Goal: Task Accomplishment & Management: Manage account settings

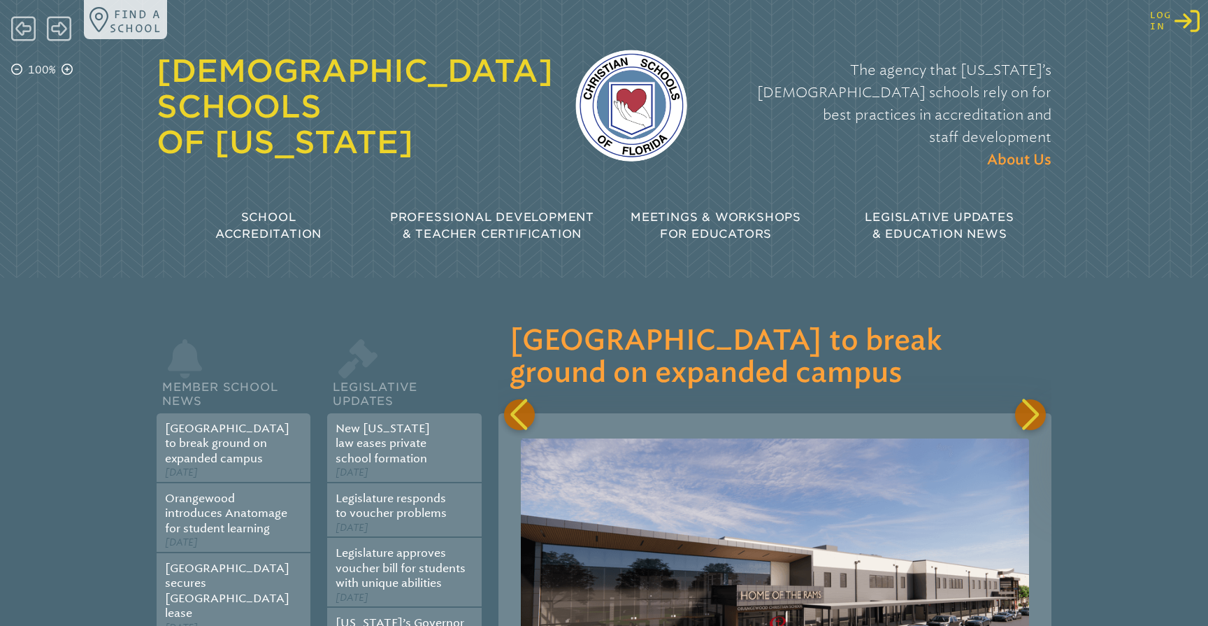
click at [1194, 28] on icon "Log in or Create Account" at bounding box center [1187, 20] width 25 height 25
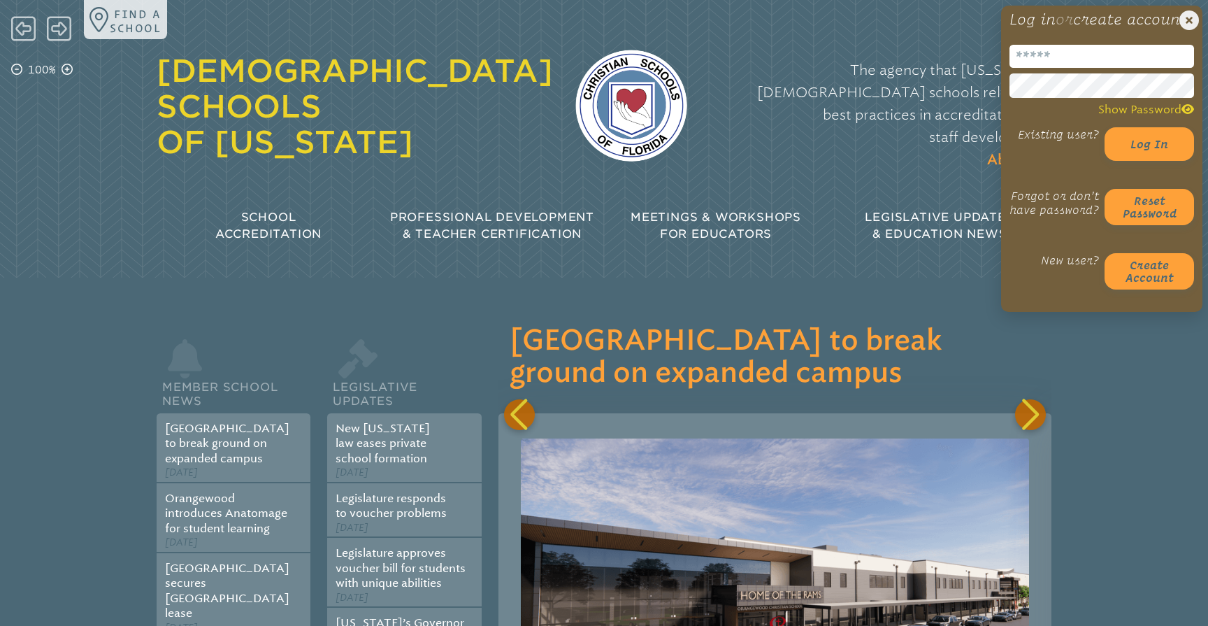
click at [1057, 68] on input "email" at bounding box center [1102, 56] width 185 height 23
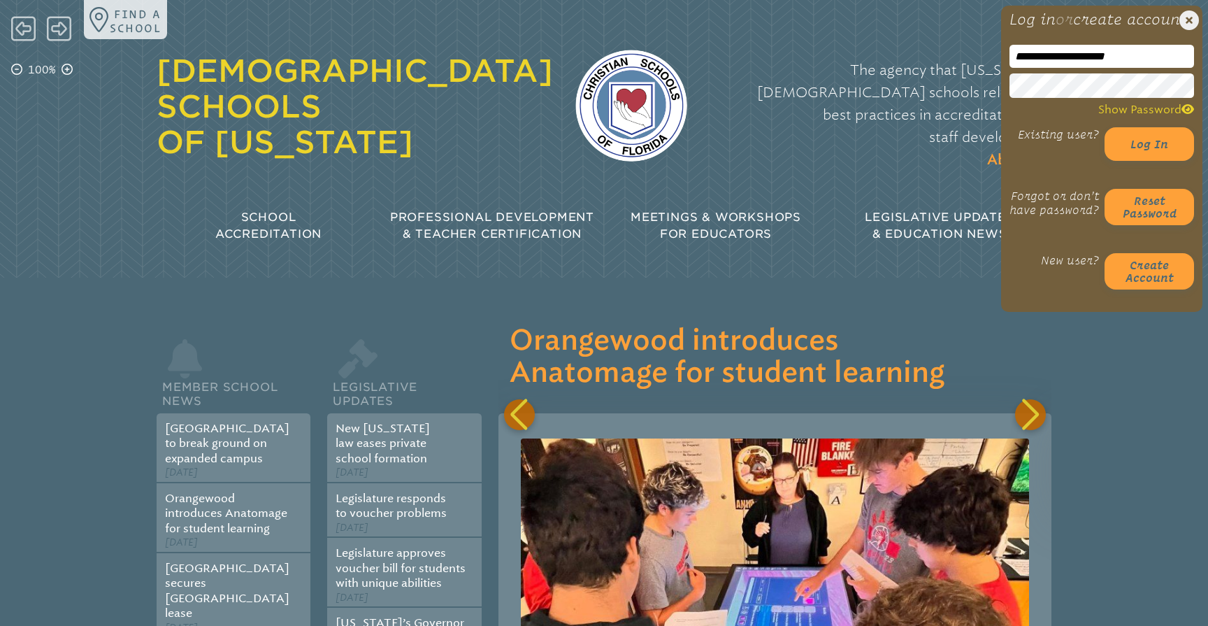
scroll to position [0, 1106]
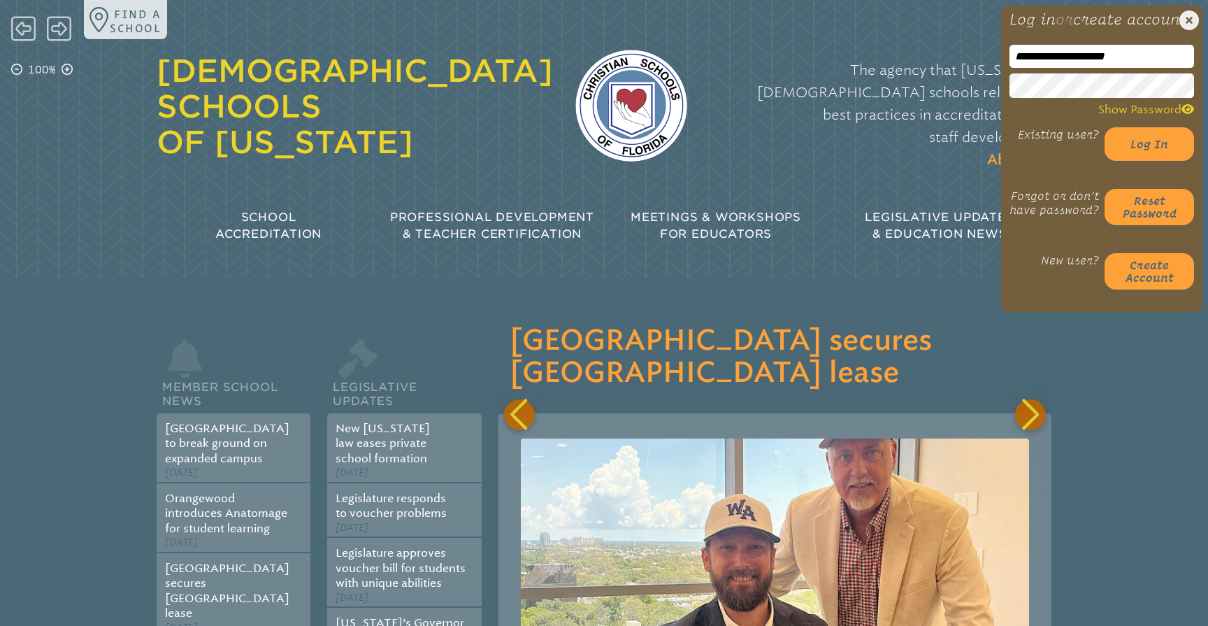
type input "**********"
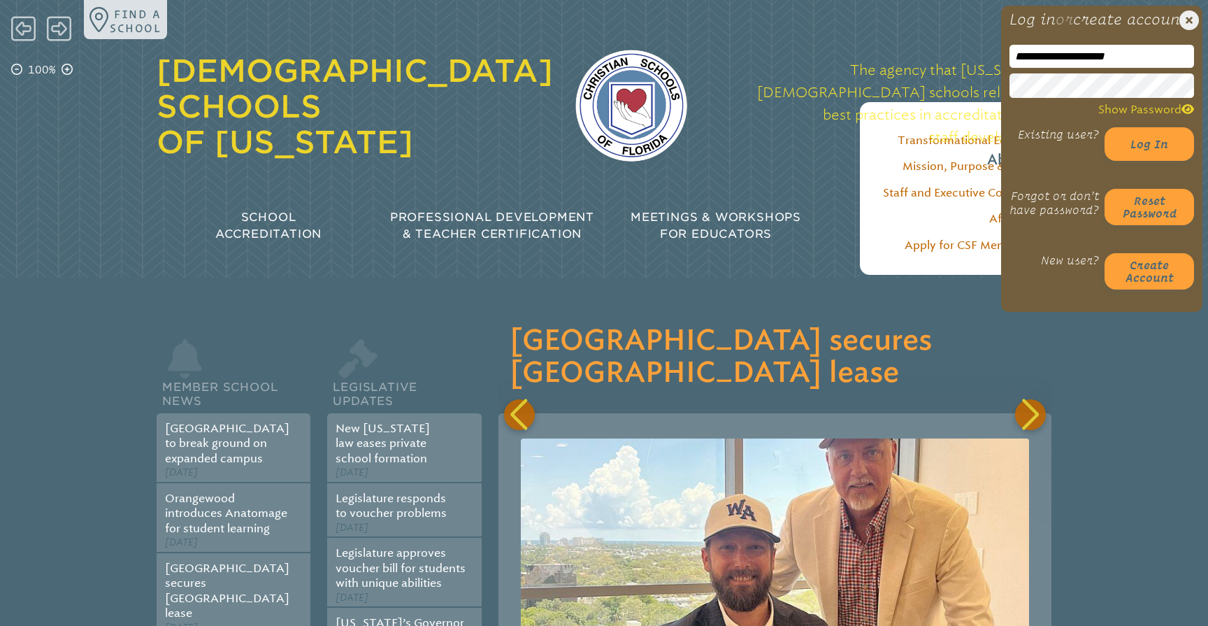
click at [966, 118] on p "The agency that Florida’s Christian schools rely on for best practices in accre…" at bounding box center [881, 115] width 342 height 113
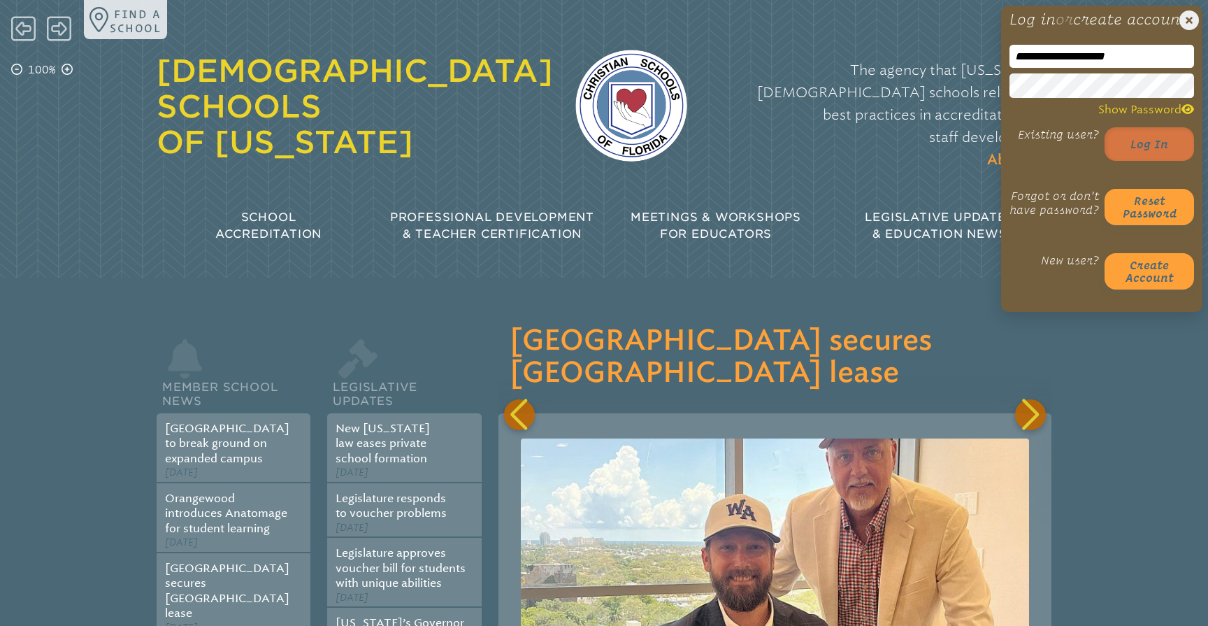
click at [1161, 161] on button "Log in" at bounding box center [1150, 144] width 90 height 34
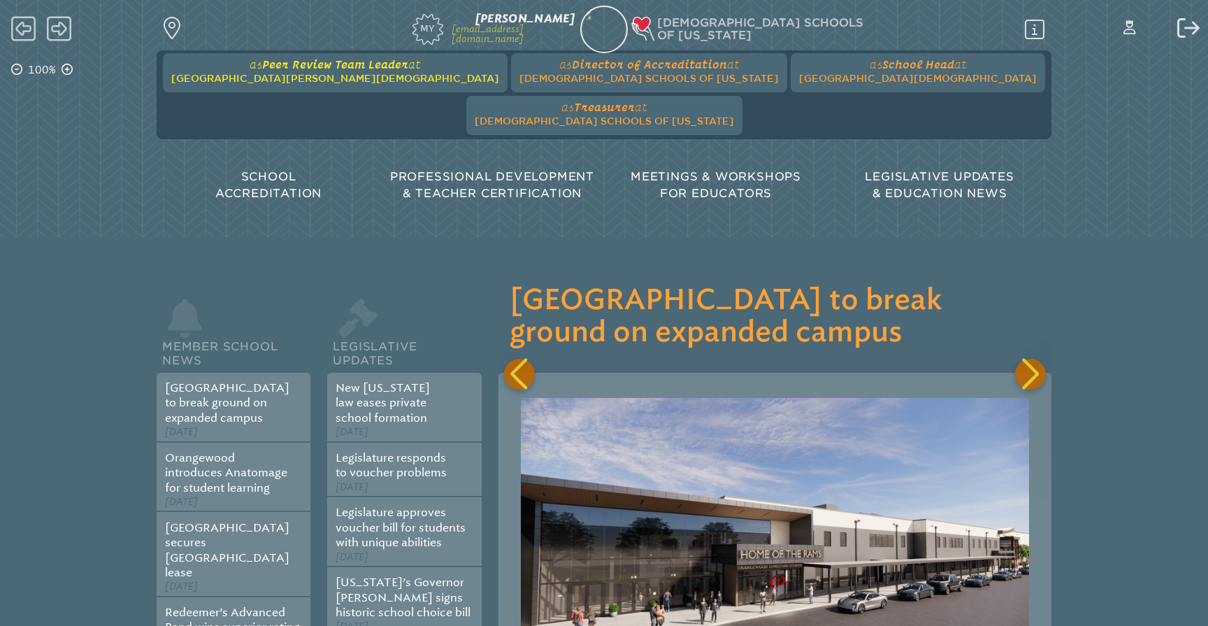
click at [286, 76] on span "[GEOGRAPHIC_DATA][PERSON_NAME][DEMOGRAPHIC_DATA]" at bounding box center [335, 78] width 328 height 11
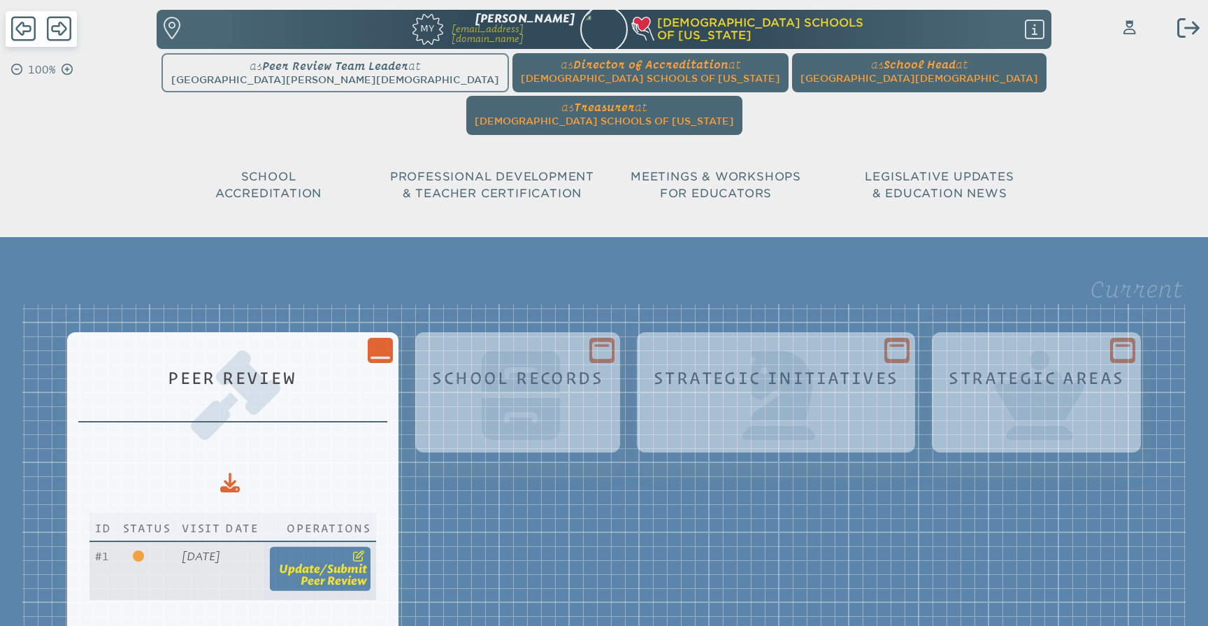
click at [320, 562] on span "update" at bounding box center [299, 568] width 41 height 13
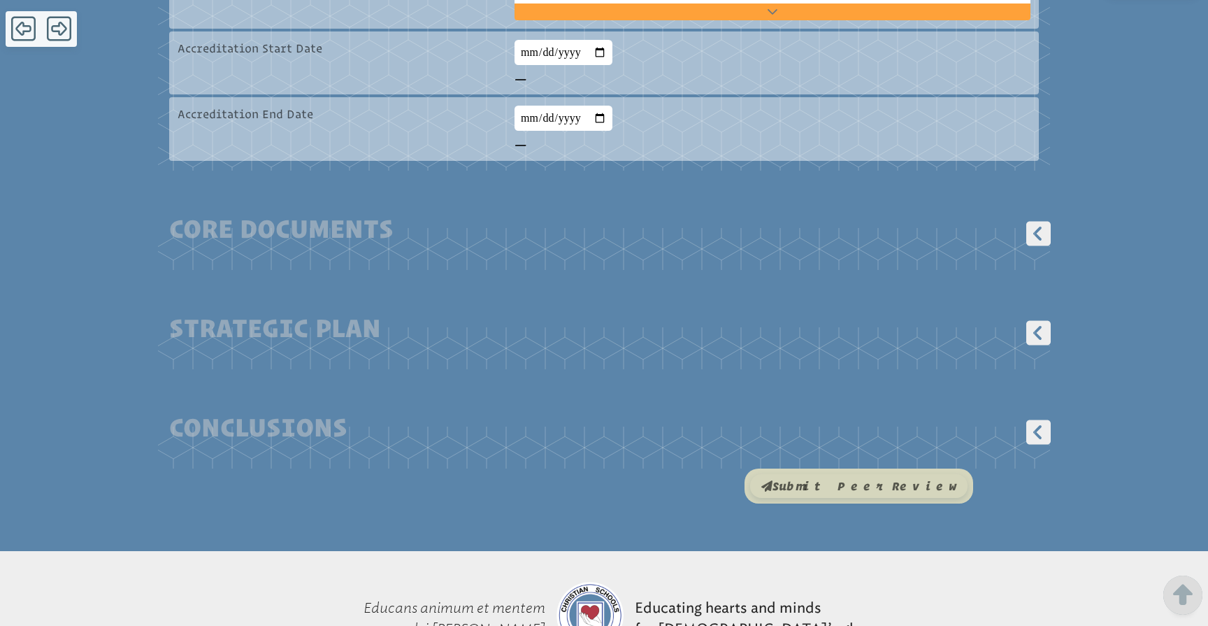
scroll to position [855, 0]
click at [1046, 220] on icon at bounding box center [1039, 232] width 24 height 24
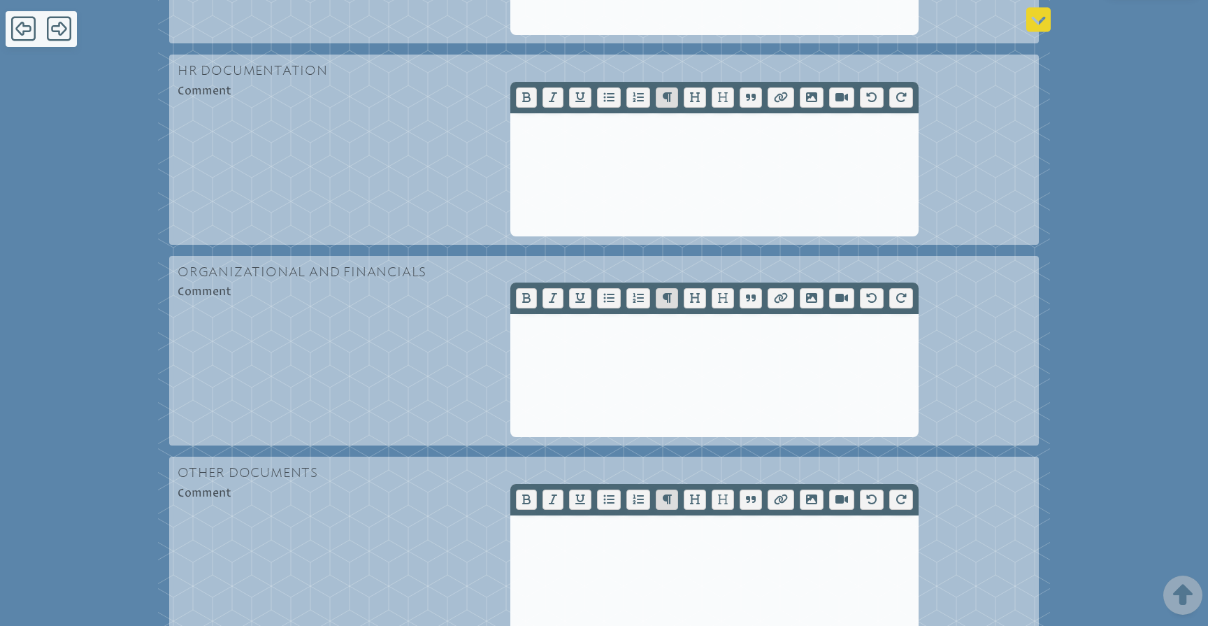
scroll to position [4670, 0]
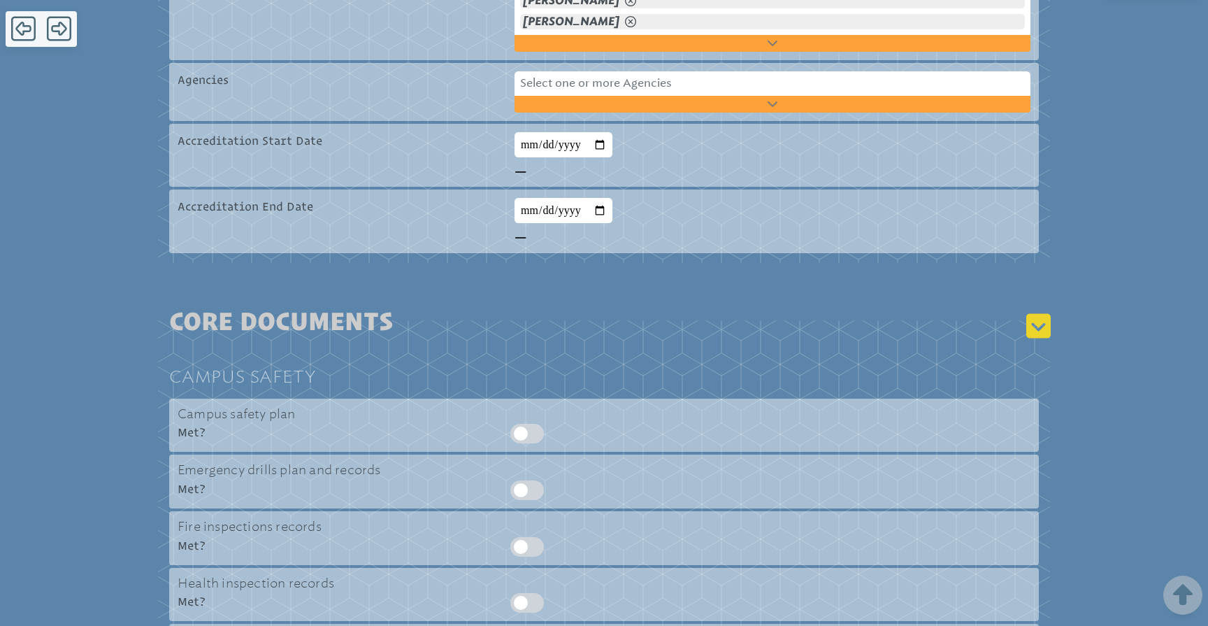
click at [1053, 310] on icon at bounding box center [1039, 325] width 30 height 31
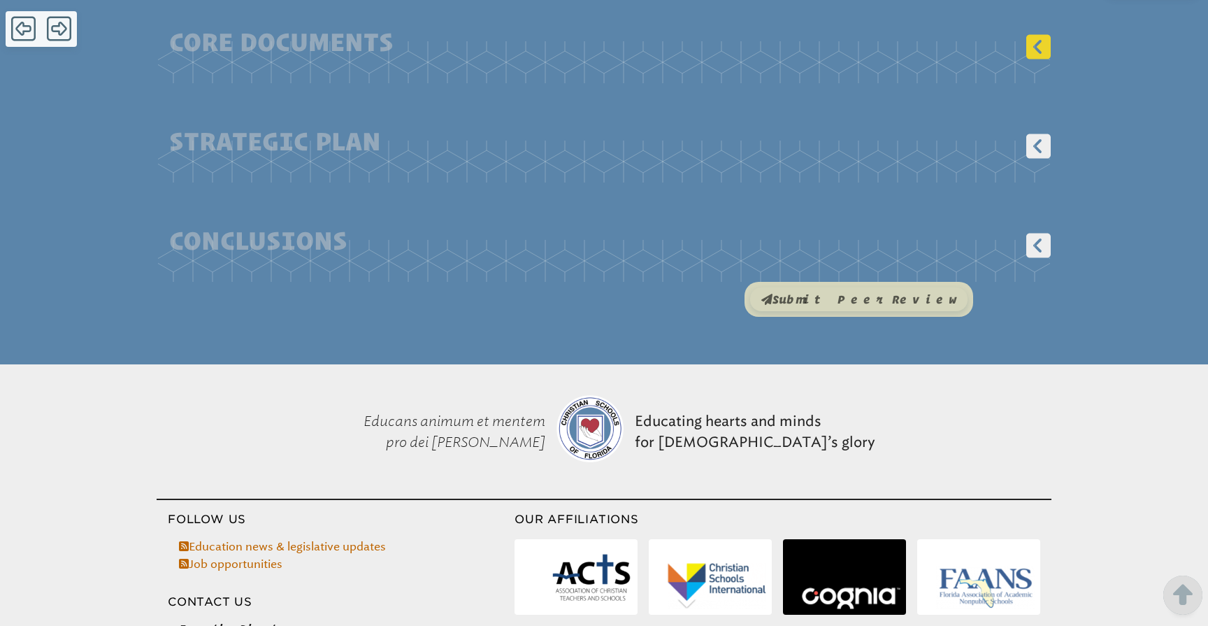
scroll to position [1042, 0]
click at [1046, 133] on icon at bounding box center [1039, 145] width 24 height 24
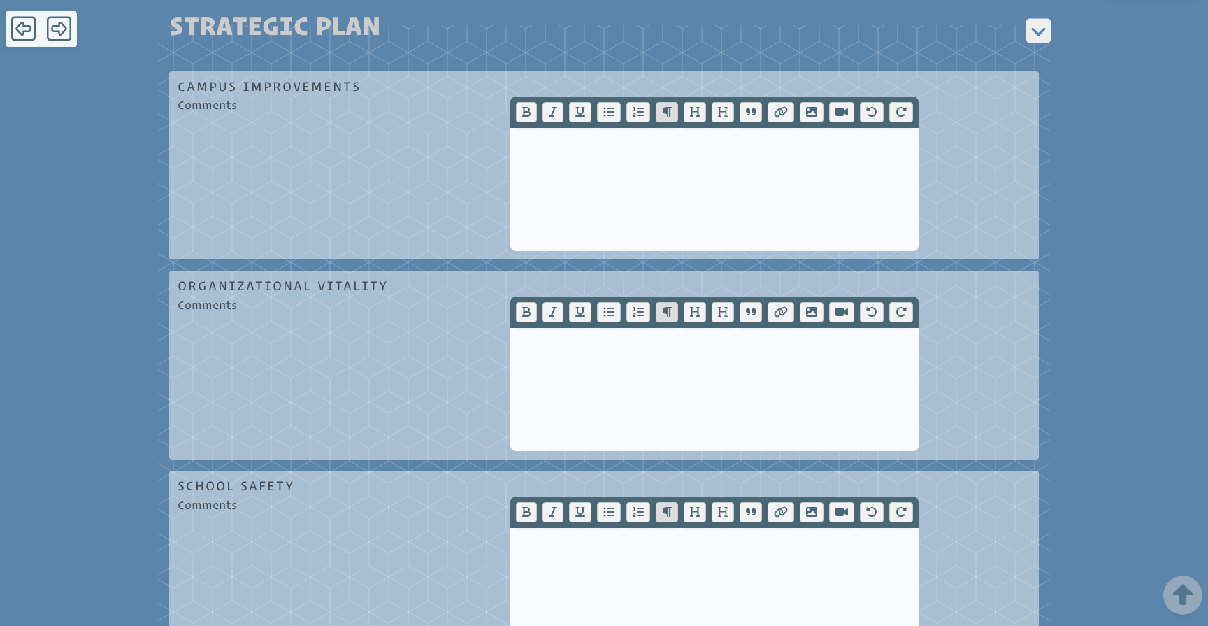
scroll to position [1150, 0]
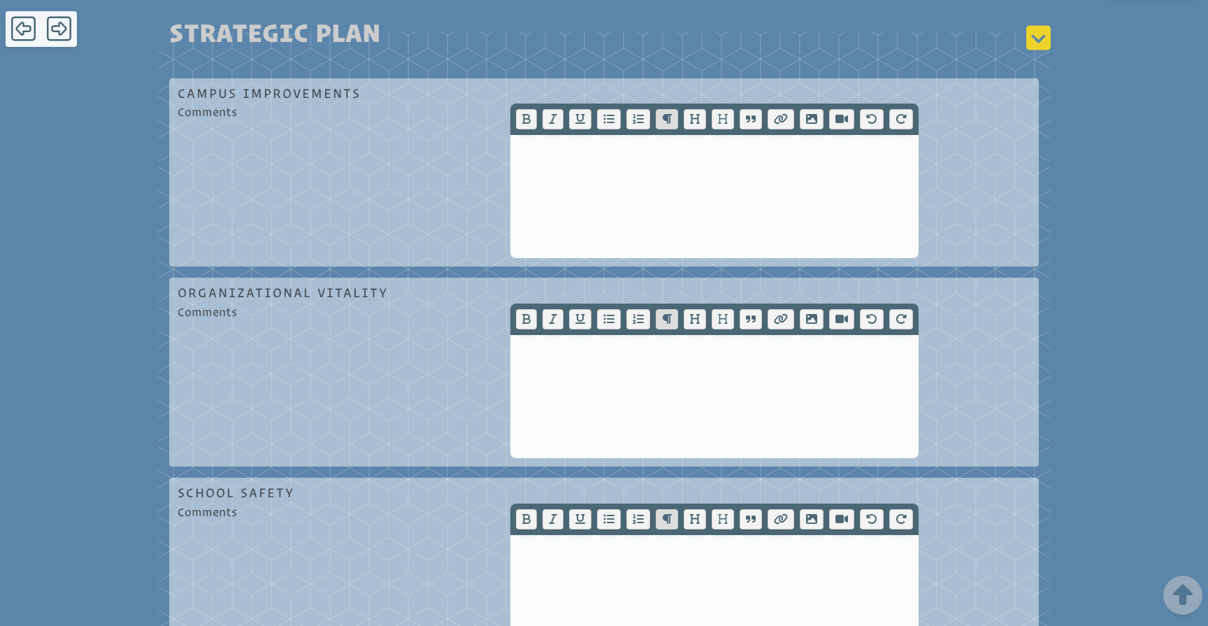
click at [1039, 25] on icon at bounding box center [1039, 37] width 24 height 24
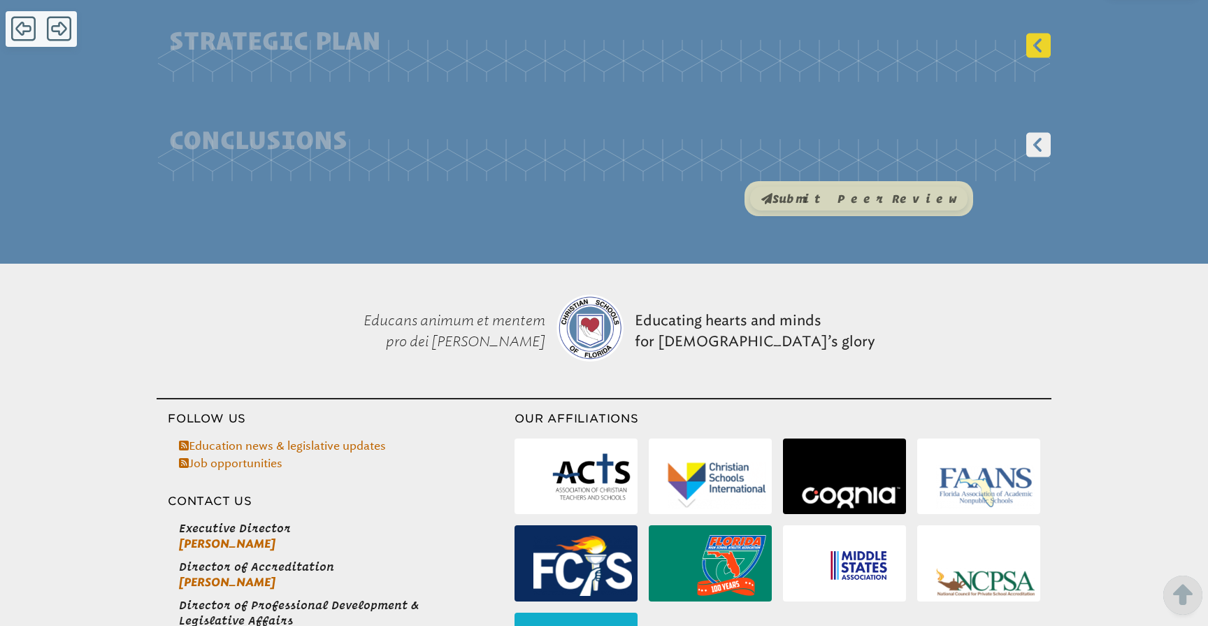
scroll to position [1141, 0]
click at [1031, 133] on icon at bounding box center [1039, 145] width 24 height 24
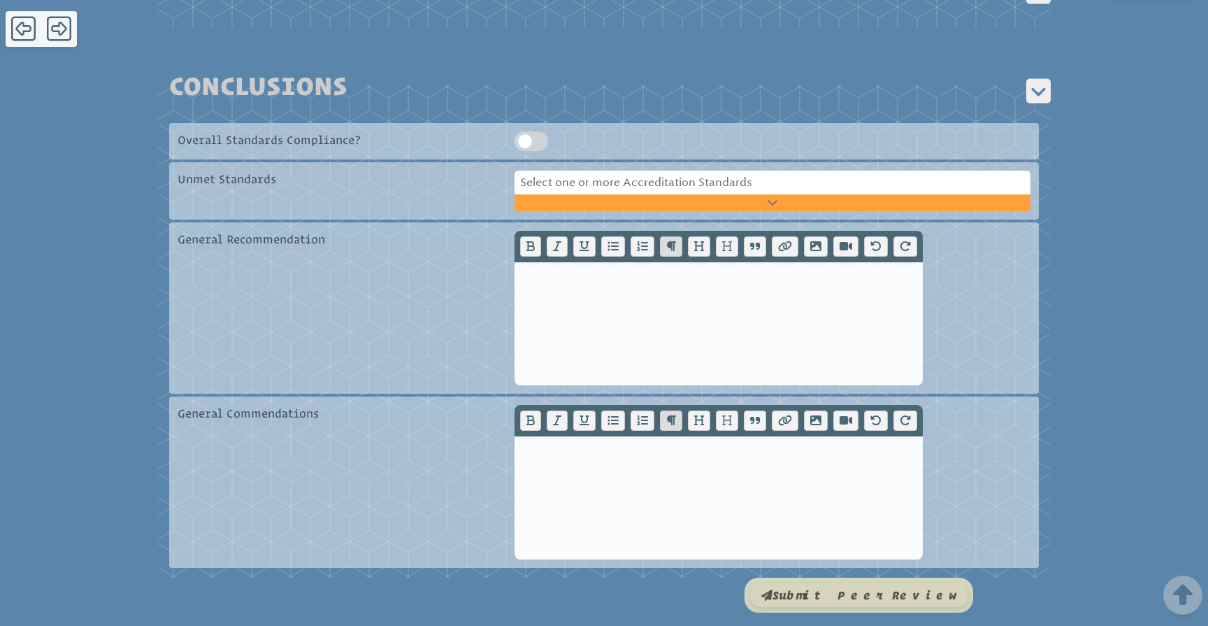
scroll to position [1194, 0]
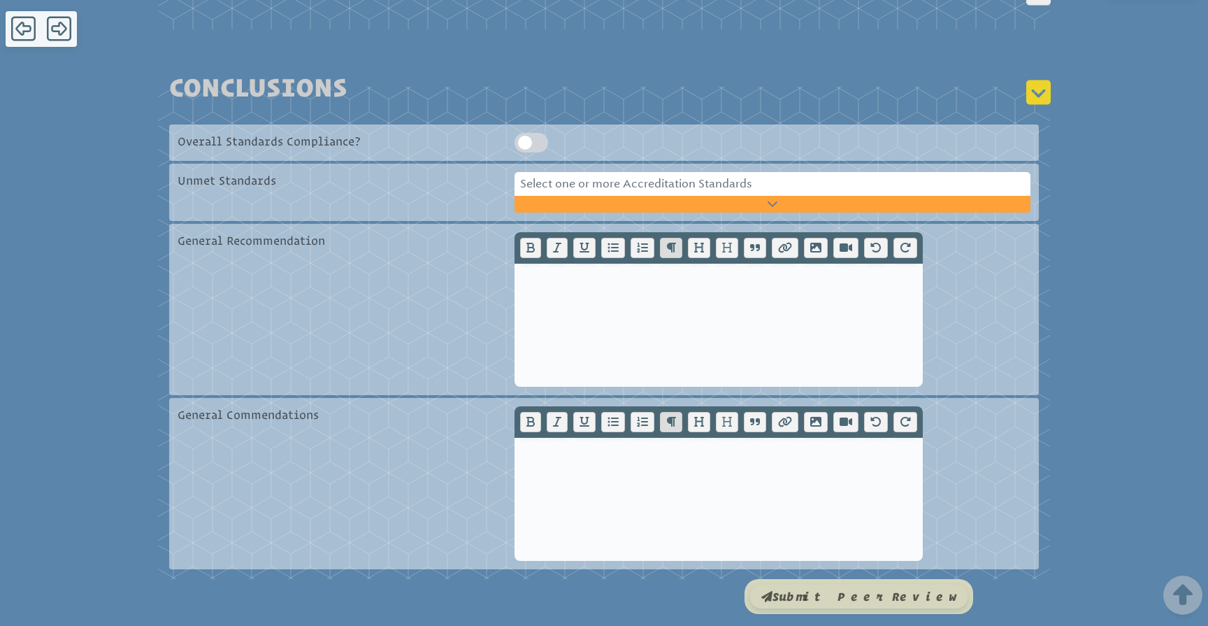
click at [1038, 80] on icon at bounding box center [1039, 92] width 24 height 24
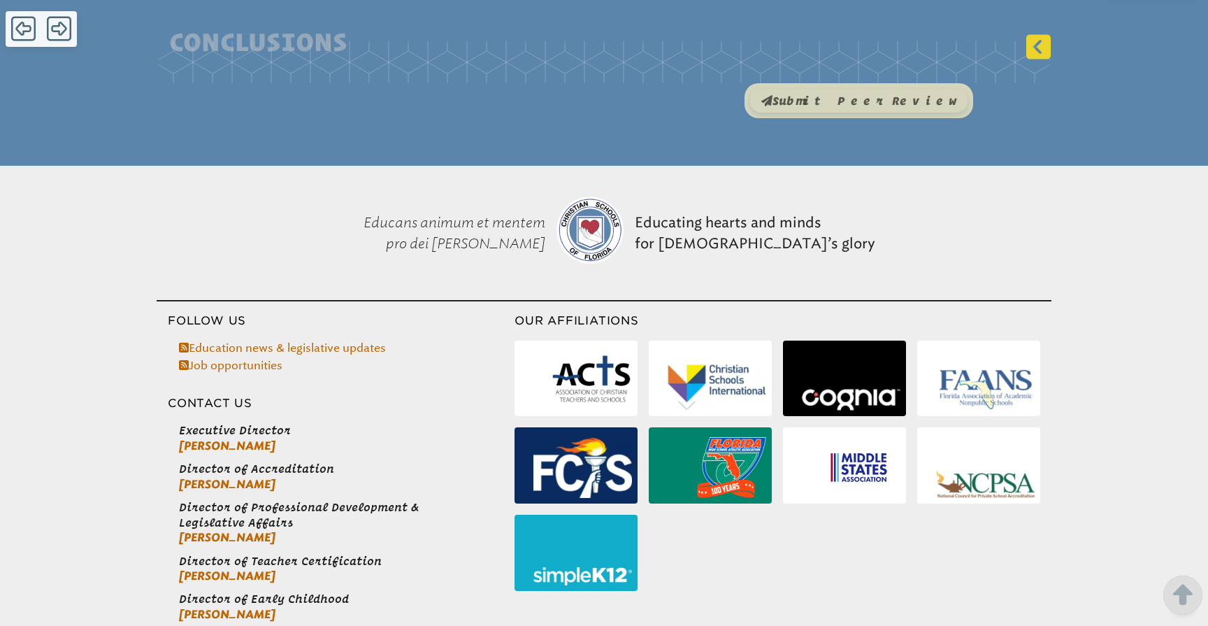
scroll to position [1241, 0]
click at [1039, 31] on icon at bounding box center [1038, 46] width 31 height 30
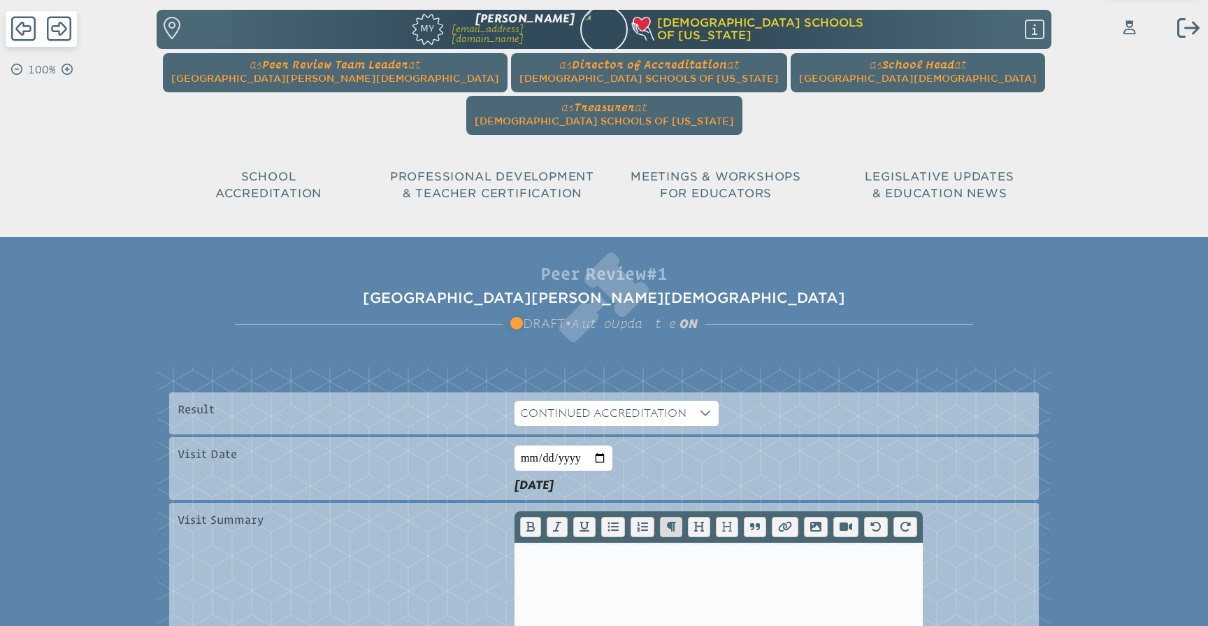
scroll to position [0, 0]
